Goal: Complete application form

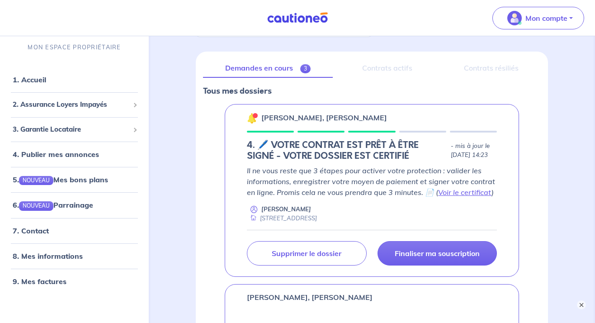
scroll to position [105, 0]
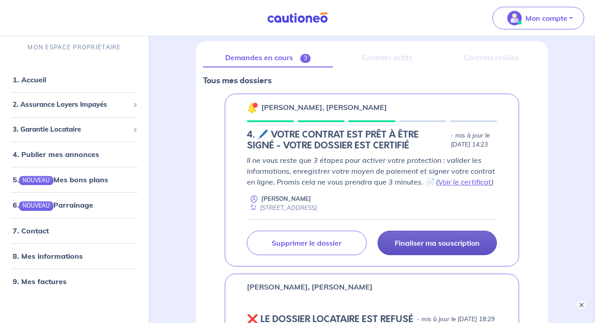
click at [435, 240] on p "Finaliser ma souscription" at bounding box center [437, 242] width 85 height 9
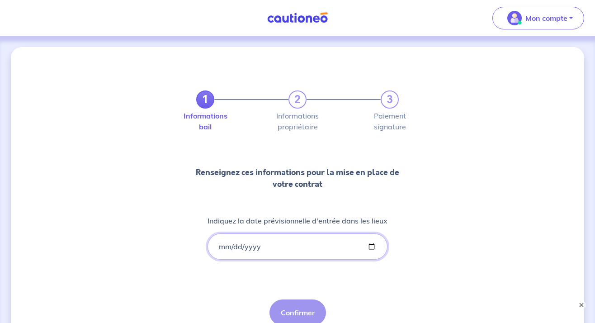
click at [305, 243] on input "Indiquez la date prévisionnelle d'entrée dans les lieux" at bounding box center [298, 246] width 180 height 26
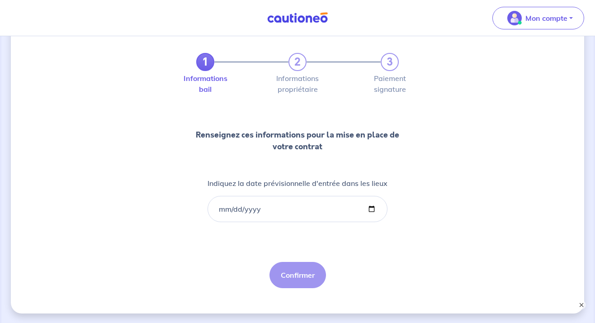
scroll to position [75, 0]
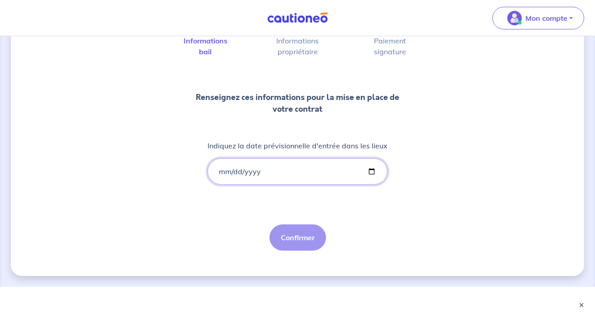
click at [370, 169] on input "Indiquez la date prévisionnelle d'entrée dans les lieux" at bounding box center [298, 171] width 180 height 26
type input "2025-08-15"
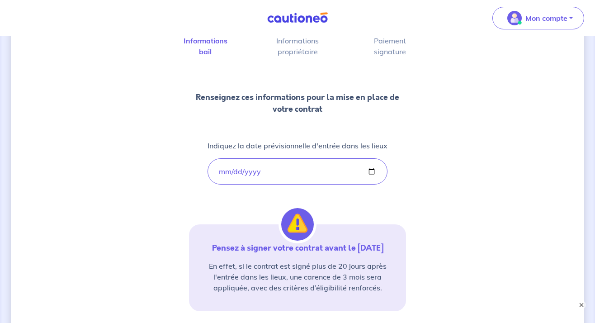
click at [306, 199] on div "1 2 3 Informations bail Informations propriétaire Paiement signature Renseignez…" at bounding box center [297, 189] width 217 height 391
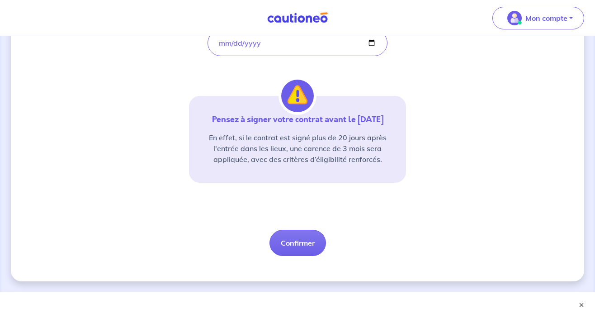
scroll to position [220, 0]
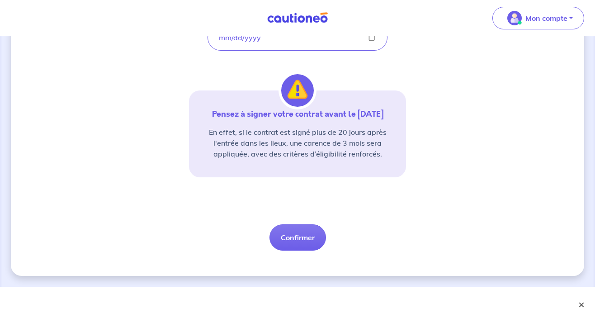
click at [580, 300] on button "×" at bounding box center [581, 304] width 11 height 11
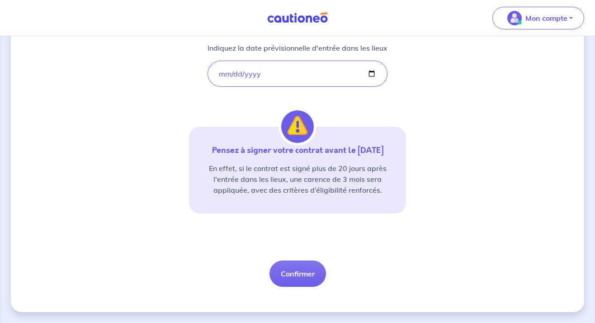
scroll to position [184, 0]
